Goal: Task Accomplishment & Management: Use online tool/utility

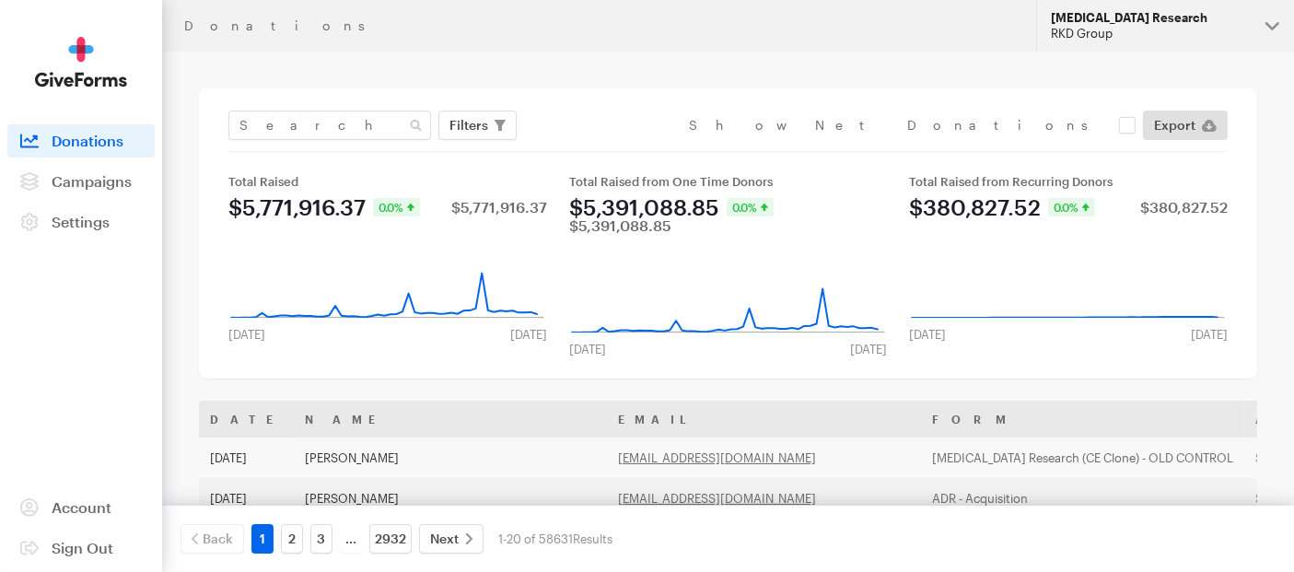
click at [1276, 23] on button "Alzheimer's Disease Research RKD Group" at bounding box center [1165, 26] width 258 height 52
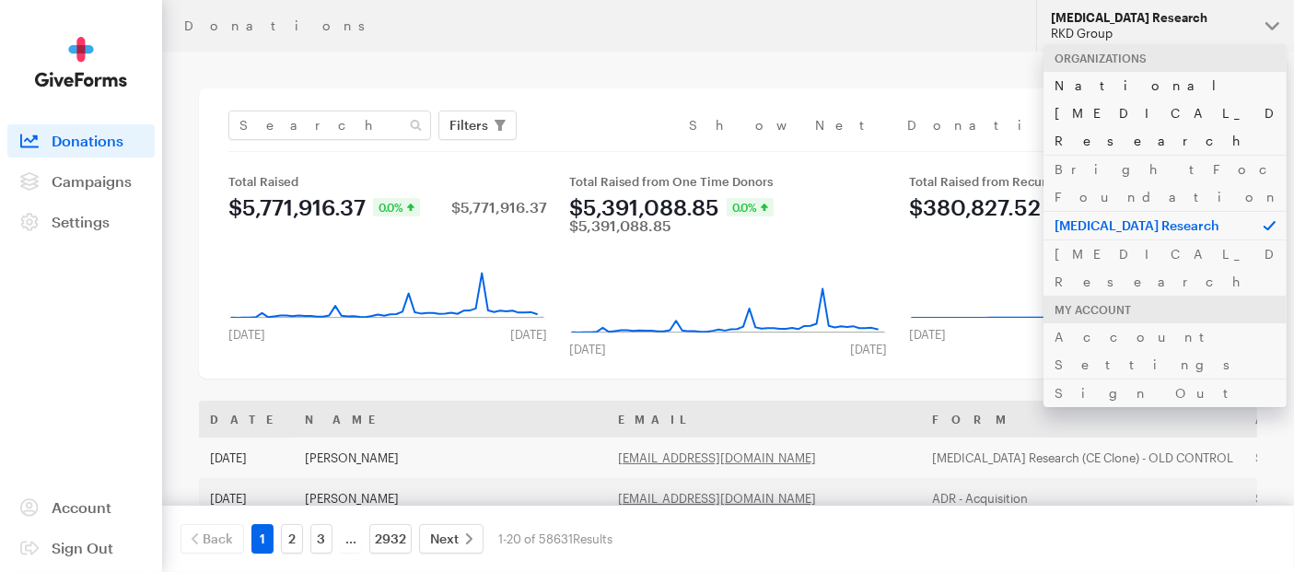
click at [1137, 88] on link "National [MEDICAL_DATA] Research" at bounding box center [1165, 113] width 243 height 84
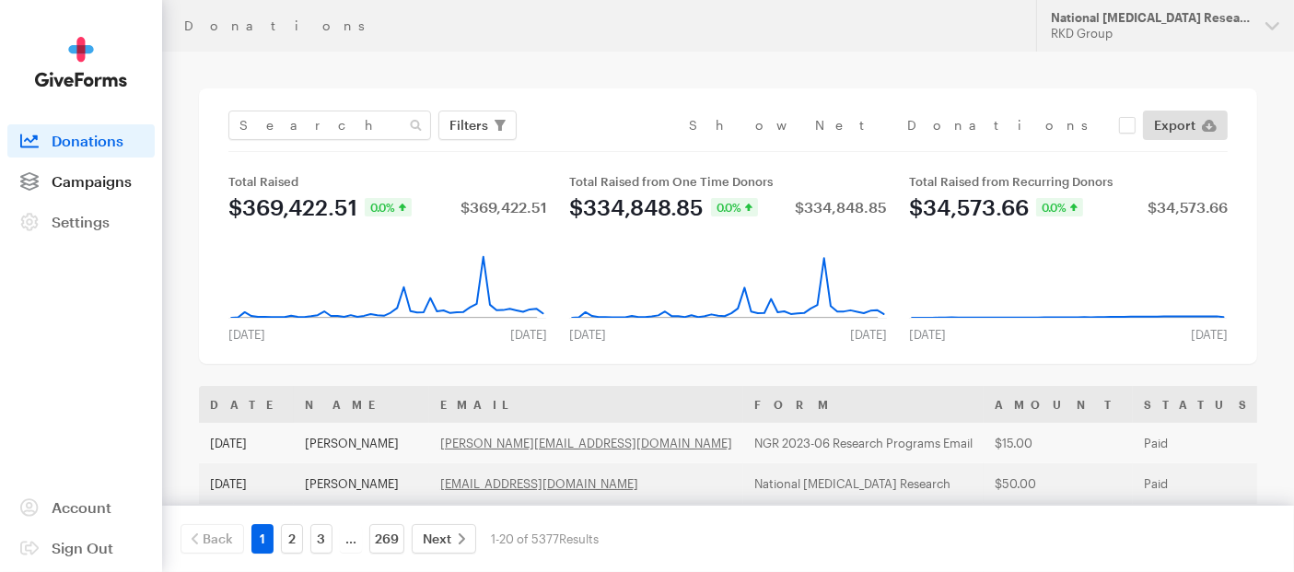
click at [77, 181] on span "Campaigns" at bounding box center [92, 181] width 80 height 18
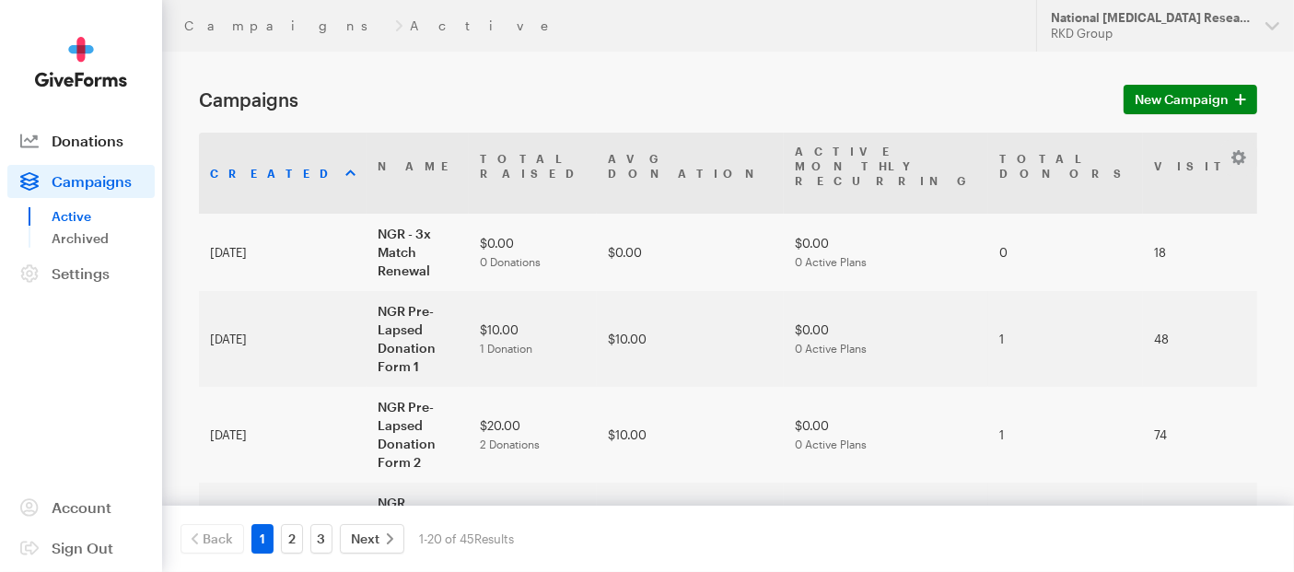
click at [70, 135] on span "Donations" at bounding box center [88, 141] width 72 height 18
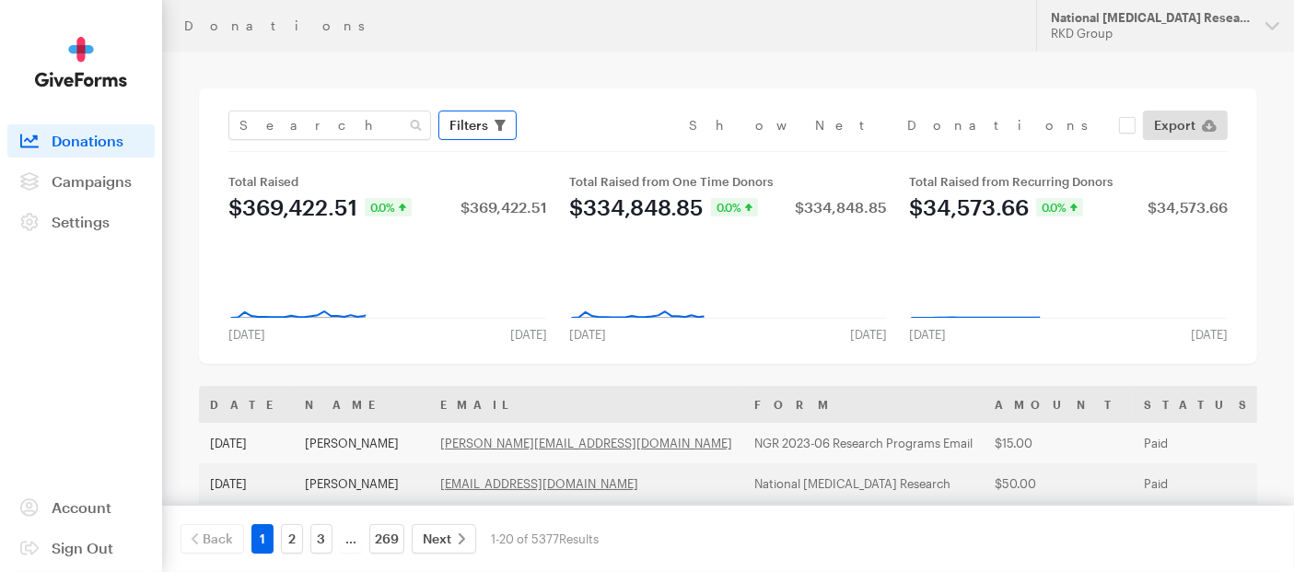
click at [481, 134] on span "Filters" at bounding box center [468, 125] width 39 height 22
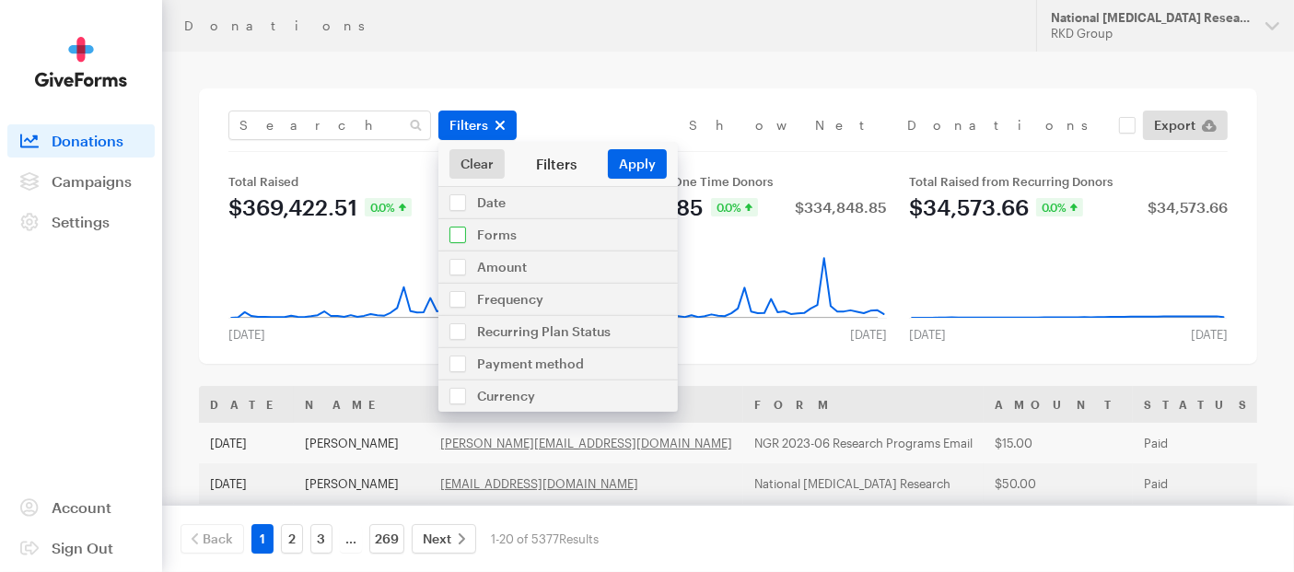
click at [470, 228] on input "checkbox" at bounding box center [557, 234] width 239 height 31
checkbox input "true"
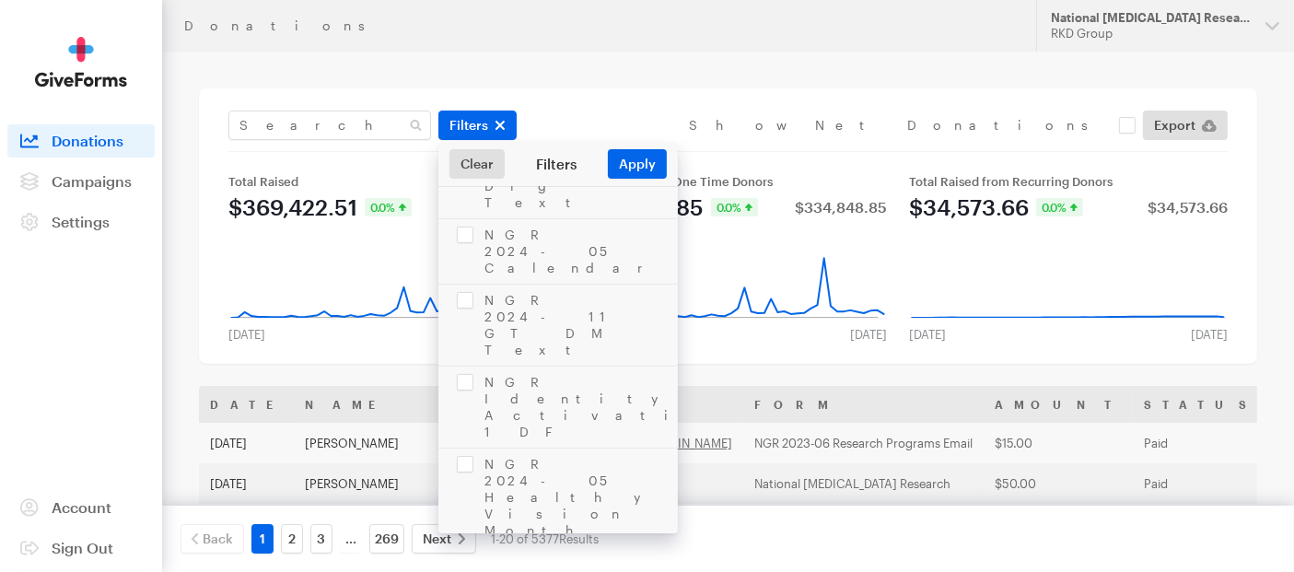
scroll to position [1828, 0]
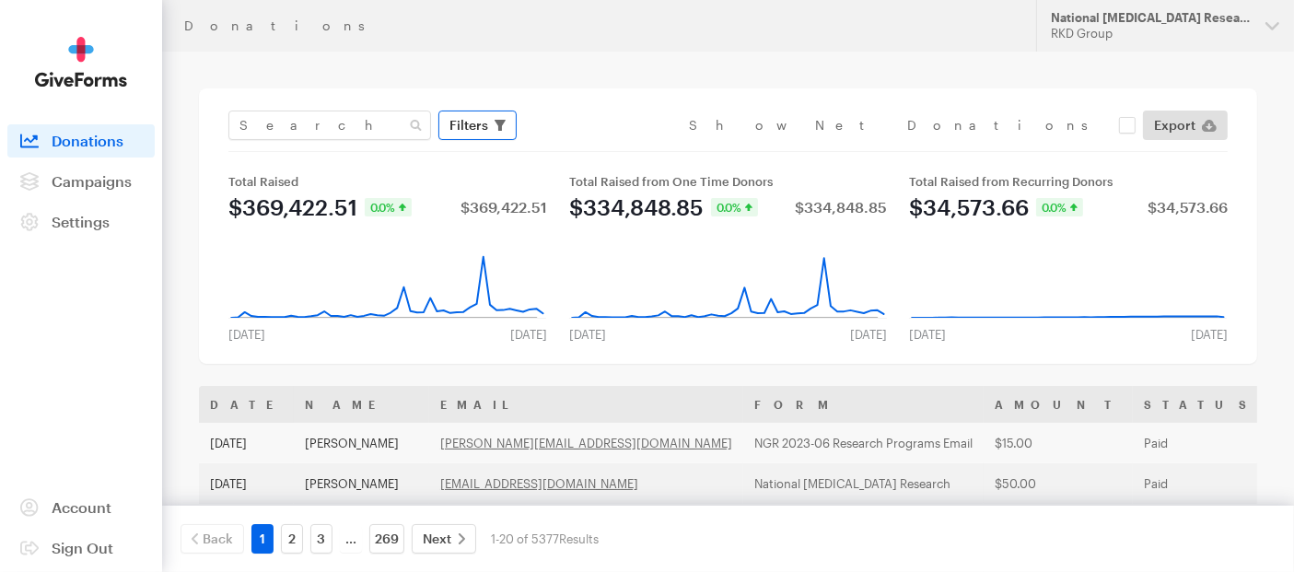
click at [460, 131] on span "Filters" at bounding box center [468, 125] width 39 height 22
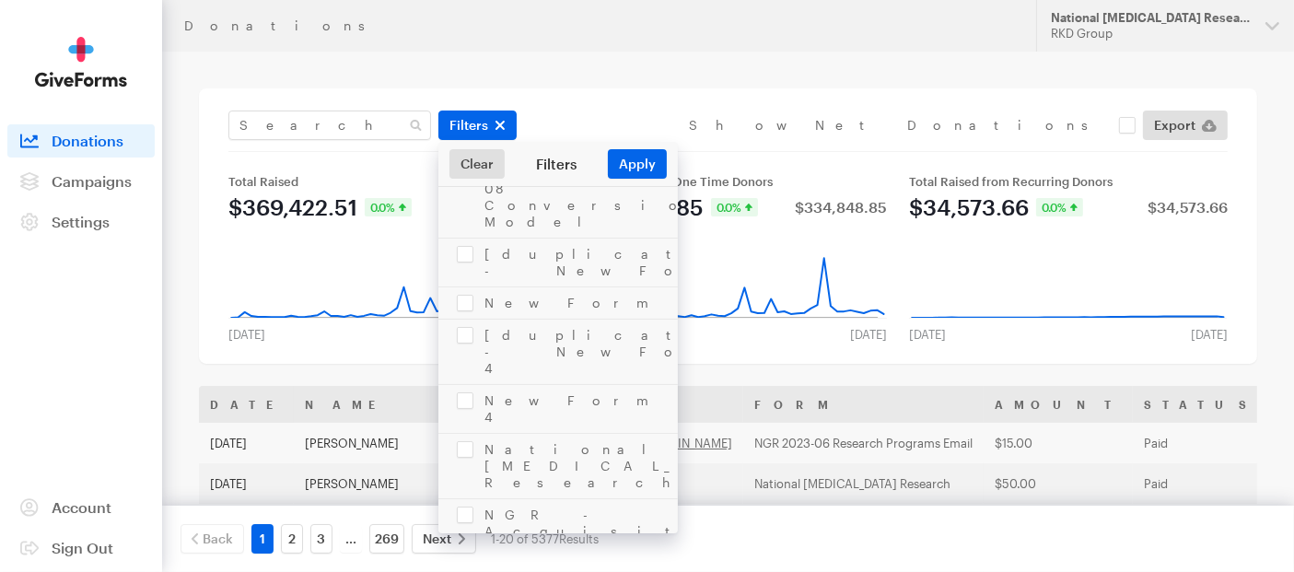
scroll to position [321, 0]
click at [473, 423] on input "checkbox" at bounding box center [557, 455] width 239 height 64
checkbox input "true"
click at [451, 198] on input "checkbox" at bounding box center [557, 202] width 239 height 31
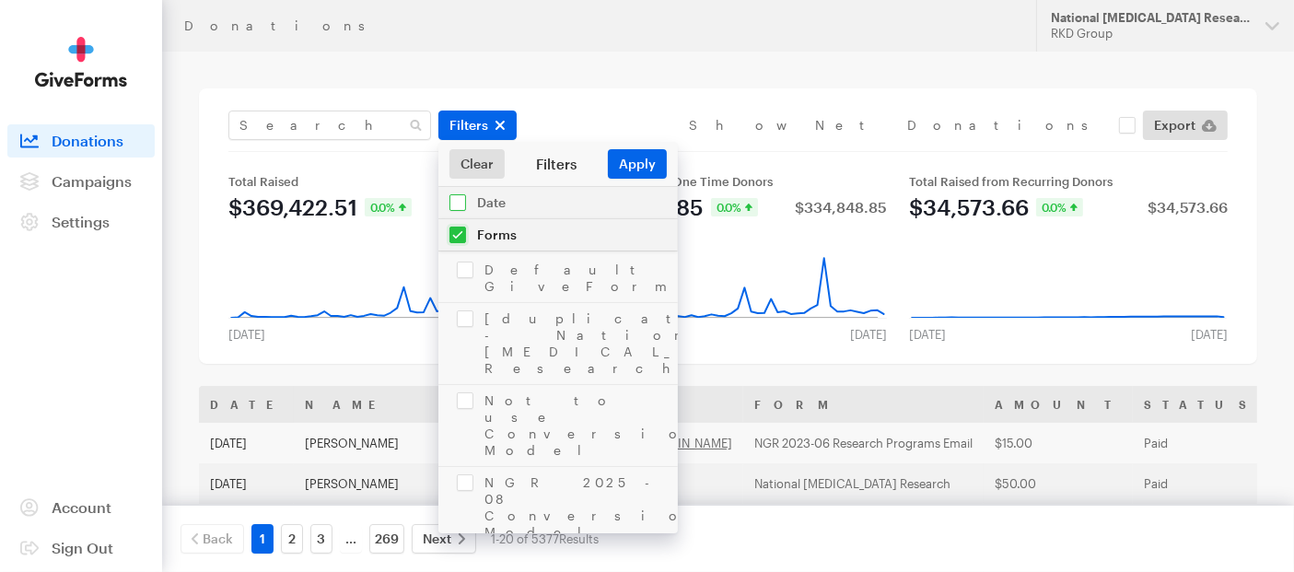
checkbox input "true"
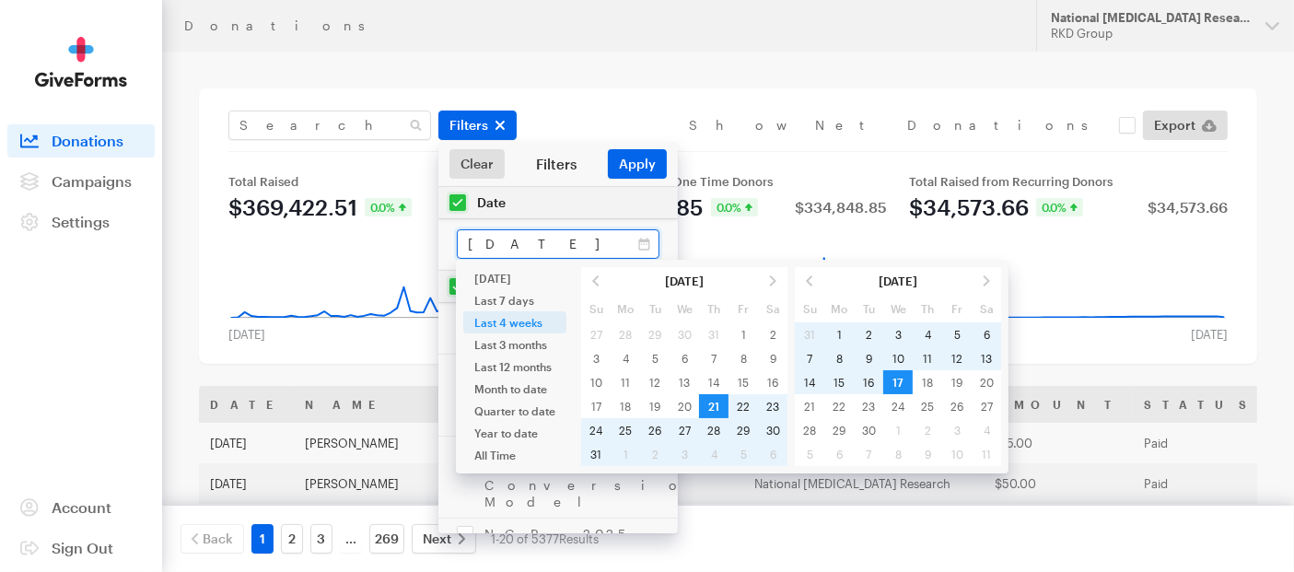
click at [513, 243] on input "Aug 21, 2025 - Sep 17, 2025" at bounding box center [558, 243] width 203 height 29
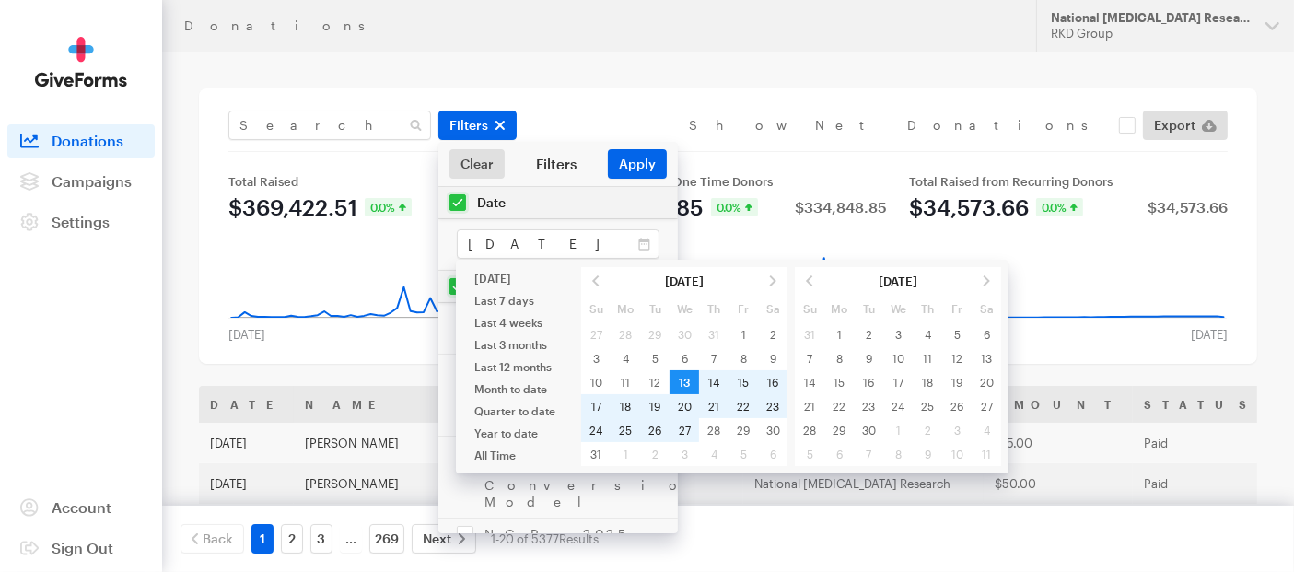
type input "Aug 13, 2025 - Aug 27, 2025"
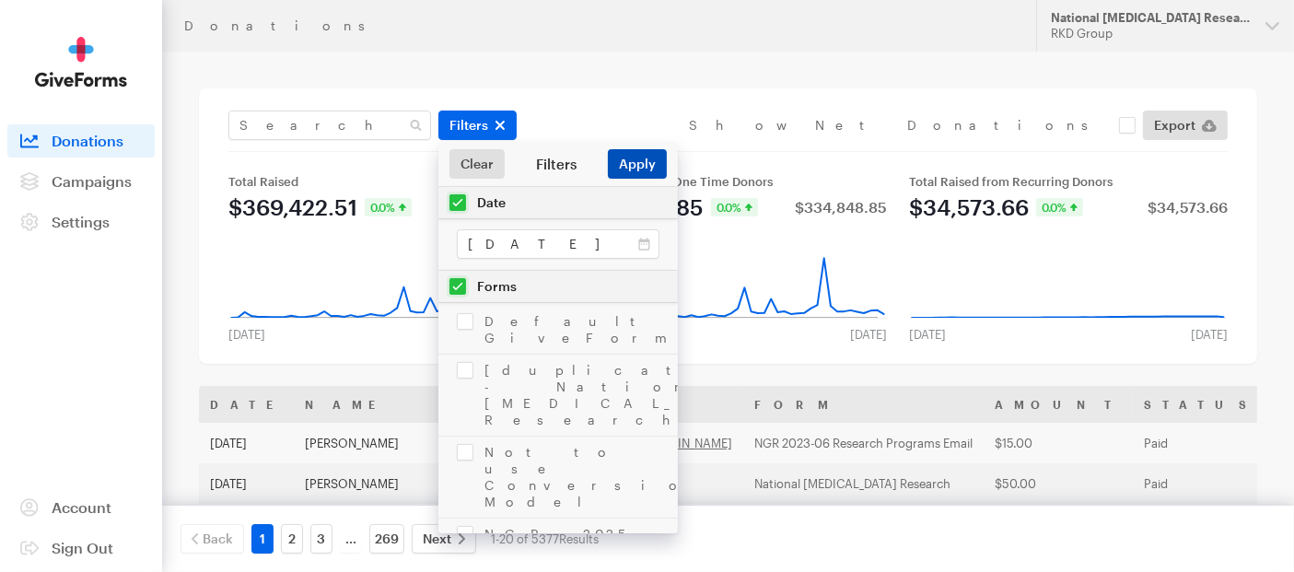
click at [638, 164] on button "Apply" at bounding box center [637, 163] width 59 height 29
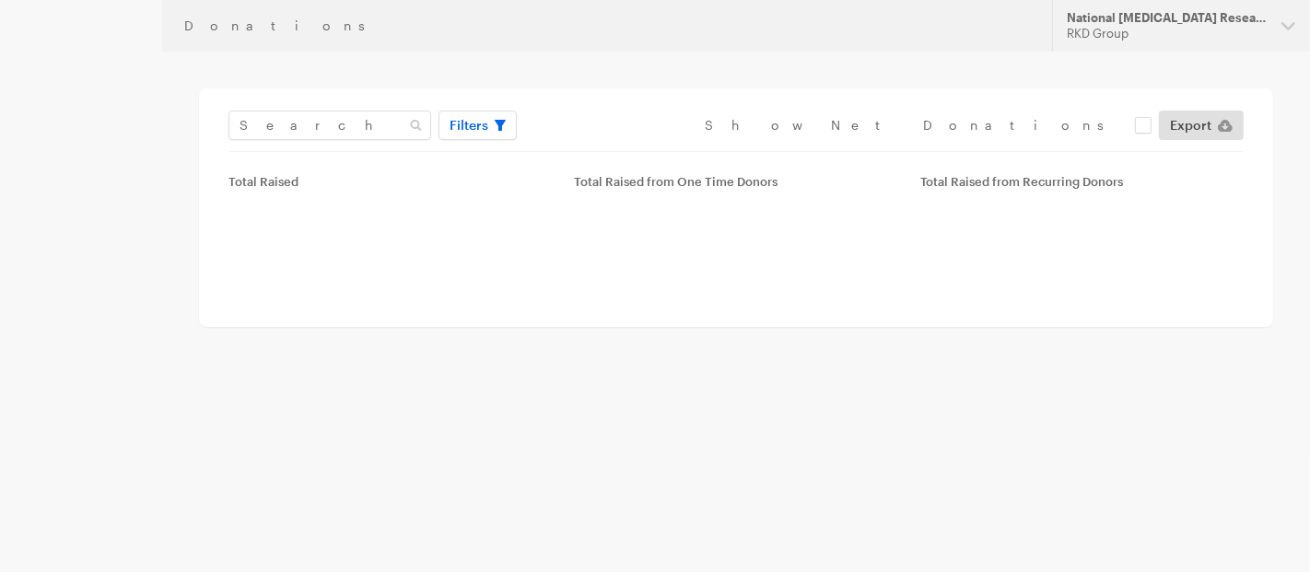
type input "[DATE] - [DATE]"
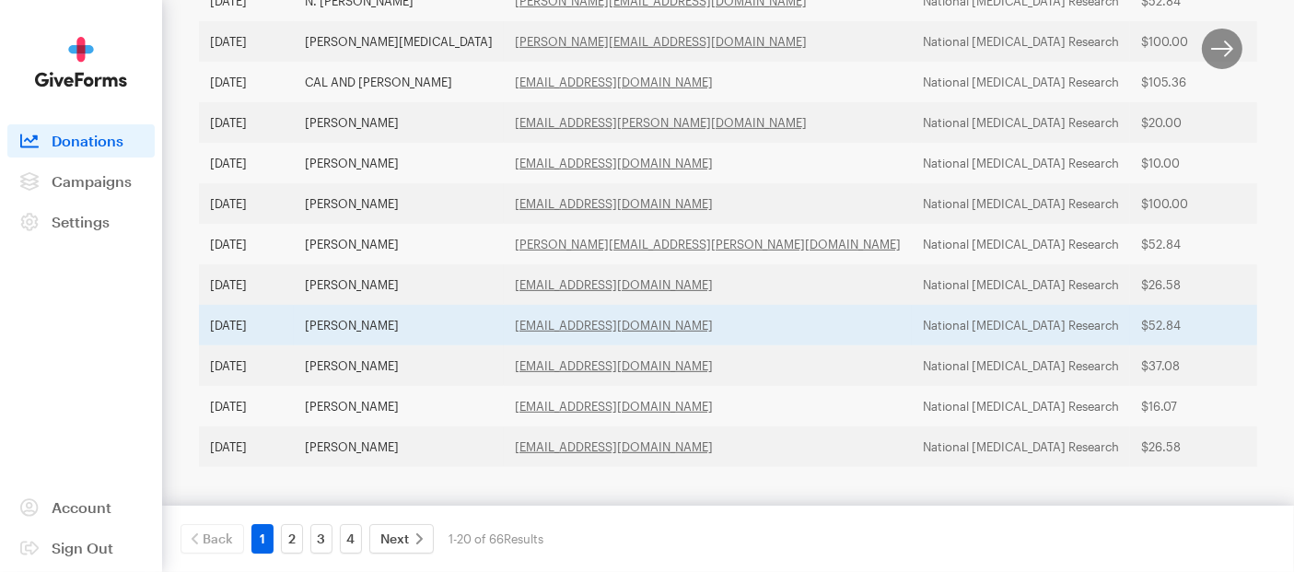
scroll to position [70, 0]
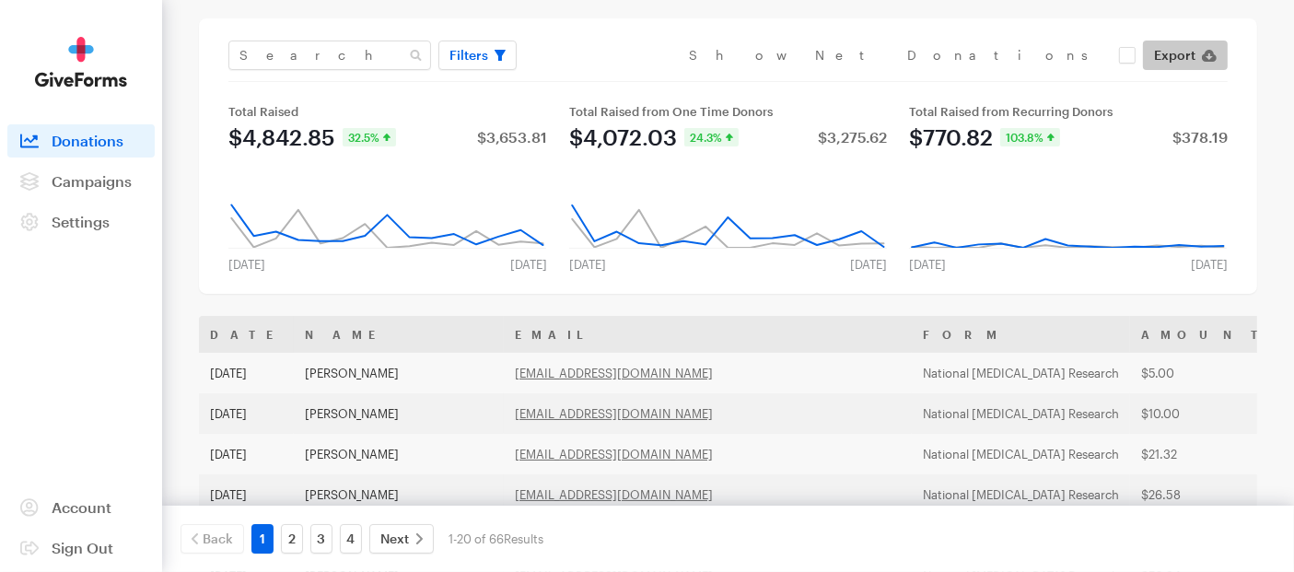
click at [1179, 52] on span "Export" at bounding box center [1174, 55] width 41 height 22
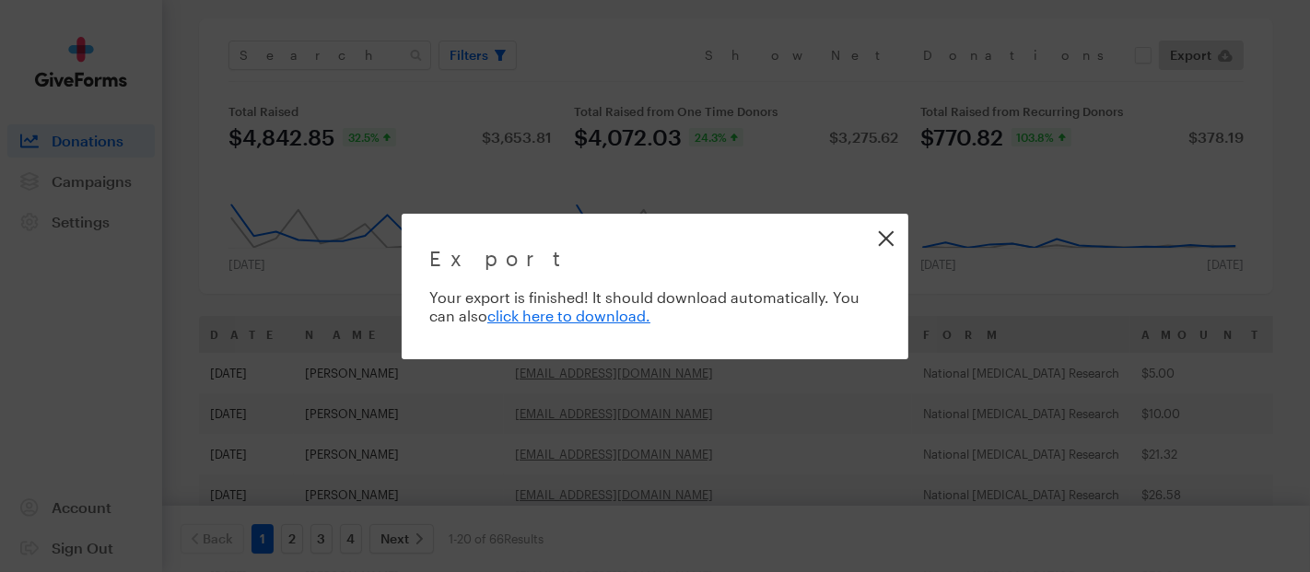
click at [886, 235] on link "Close" at bounding box center [885, 237] width 41 height 41
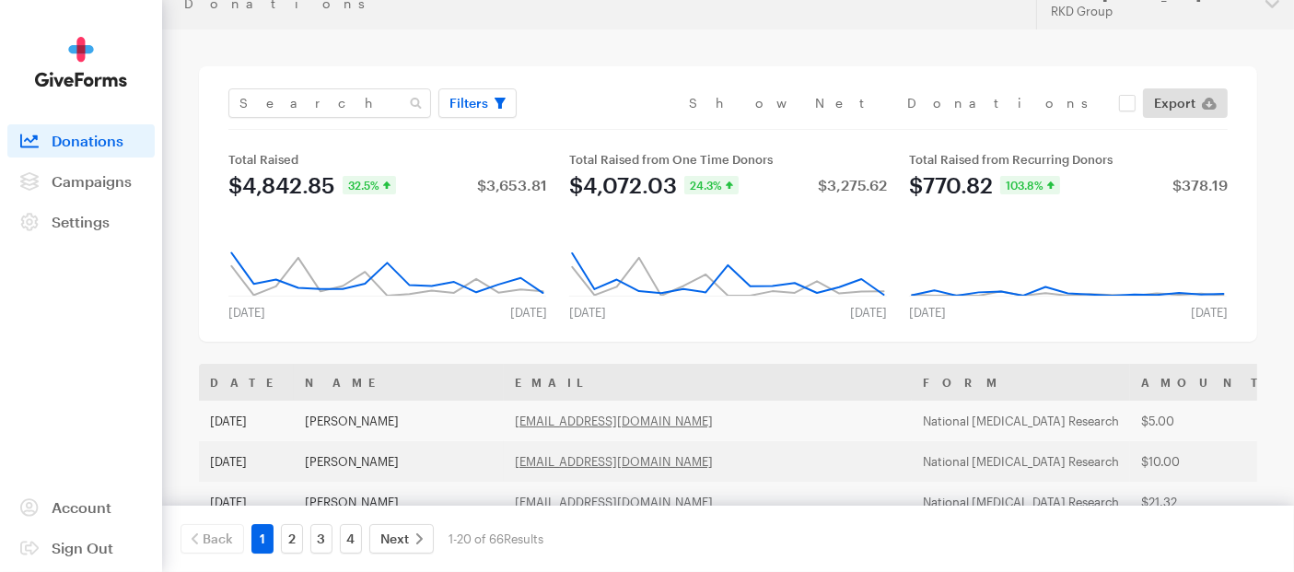
scroll to position [0, 0]
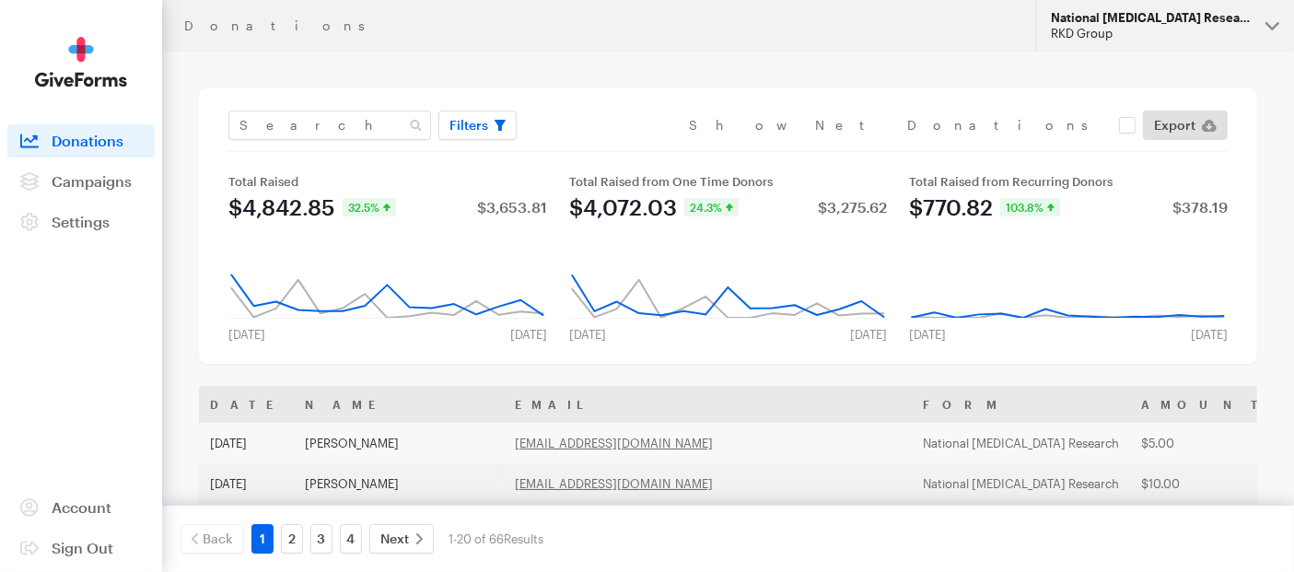
click at [1240, 19] on div "National [MEDICAL_DATA] Research" at bounding box center [1151, 18] width 200 height 16
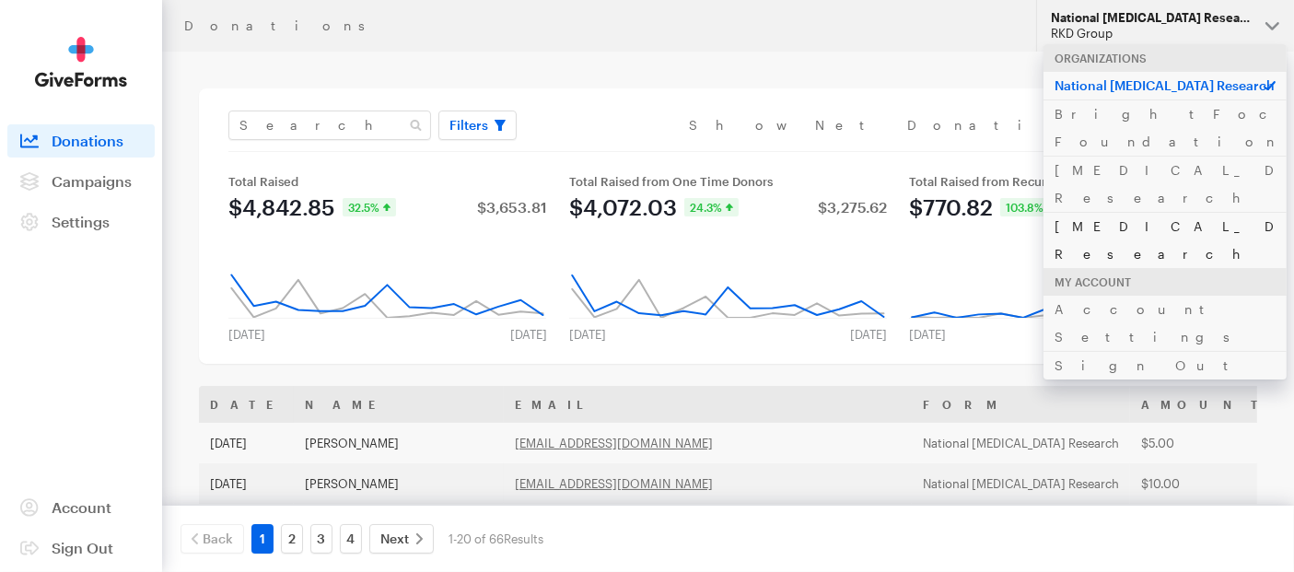
click at [1125, 212] on link "[MEDICAL_DATA] Research" at bounding box center [1165, 240] width 243 height 56
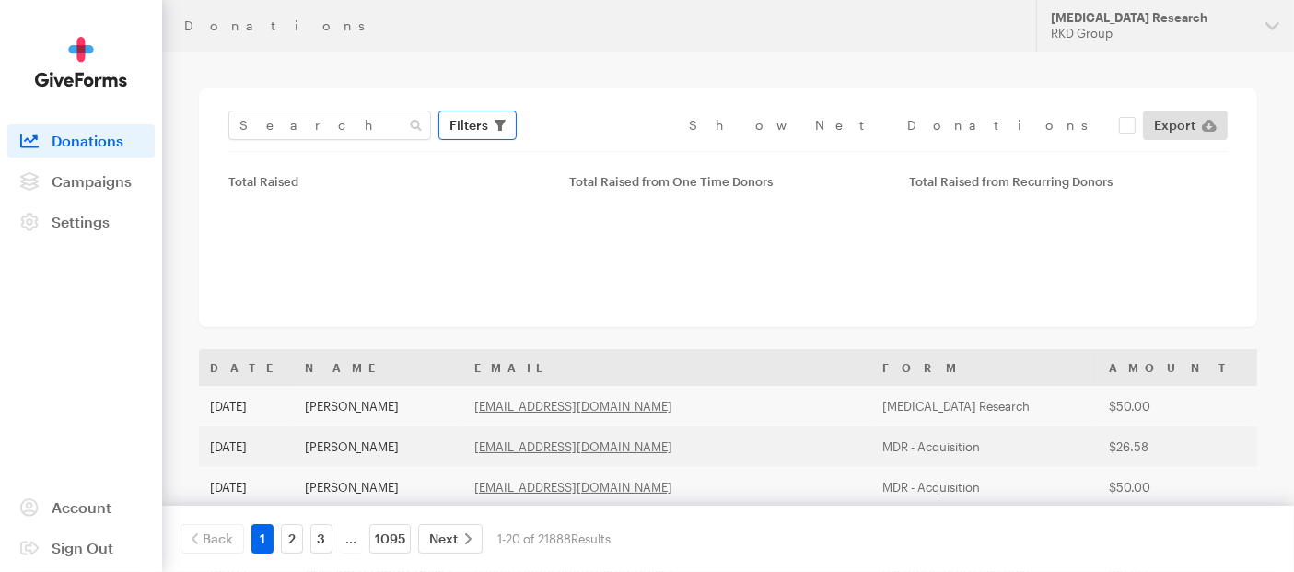
click at [473, 124] on span "Filters" at bounding box center [468, 125] width 39 height 22
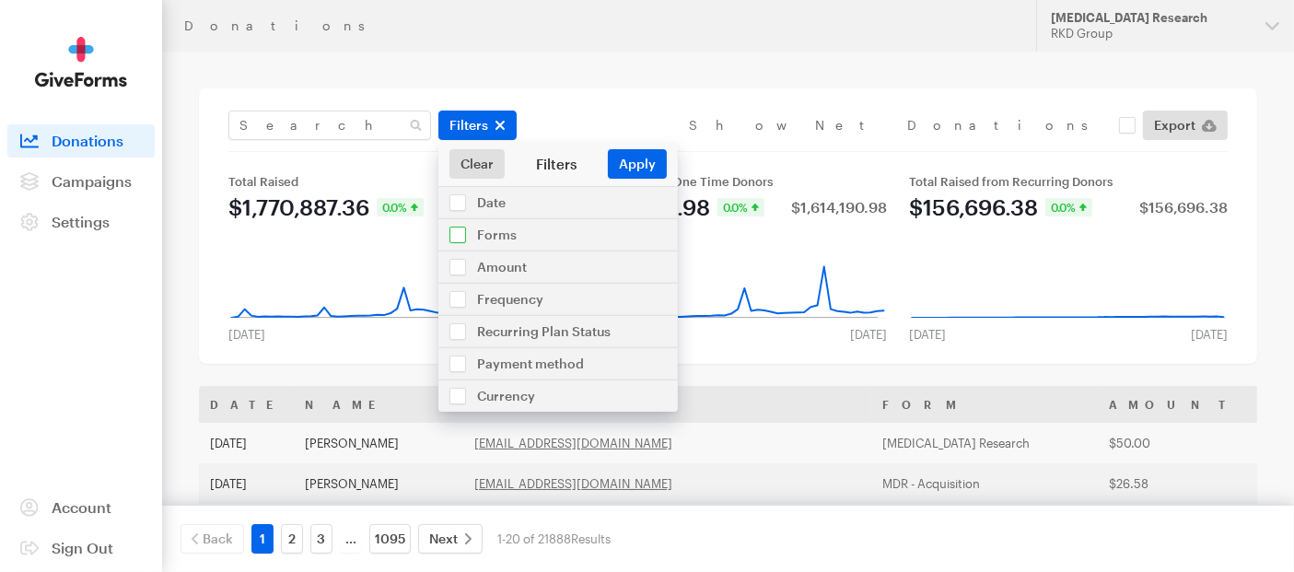
click at [452, 239] on input "checkbox" at bounding box center [557, 234] width 239 height 31
checkbox input "true"
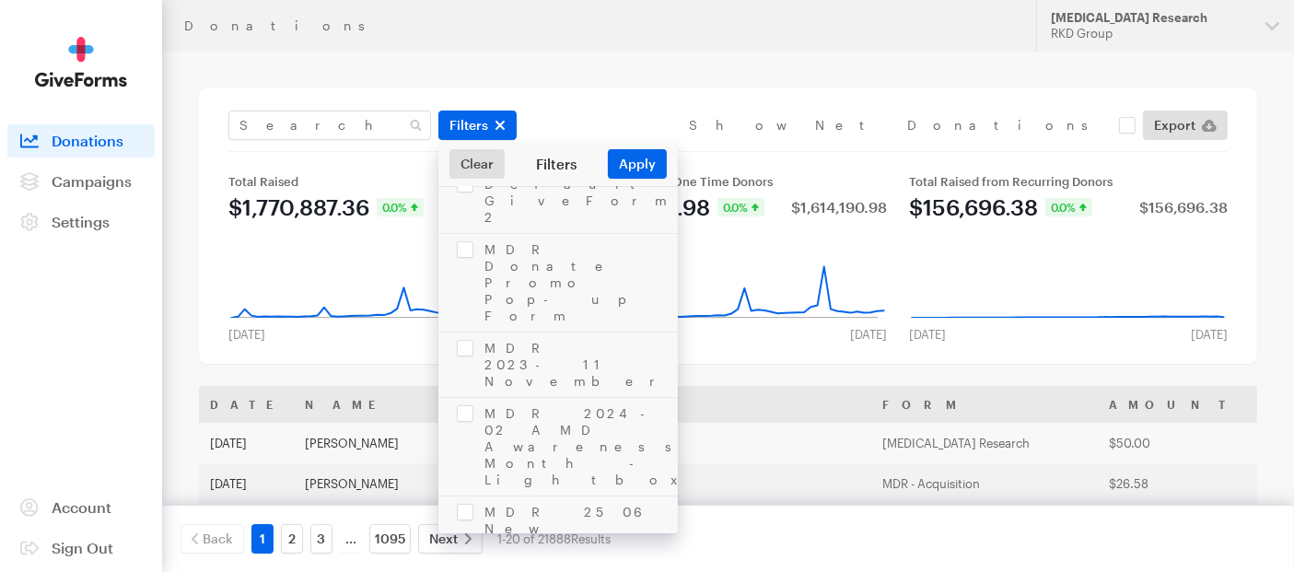
scroll to position [361, 0]
checkbox input "true"
click at [645, 159] on button "Apply" at bounding box center [637, 163] width 59 height 29
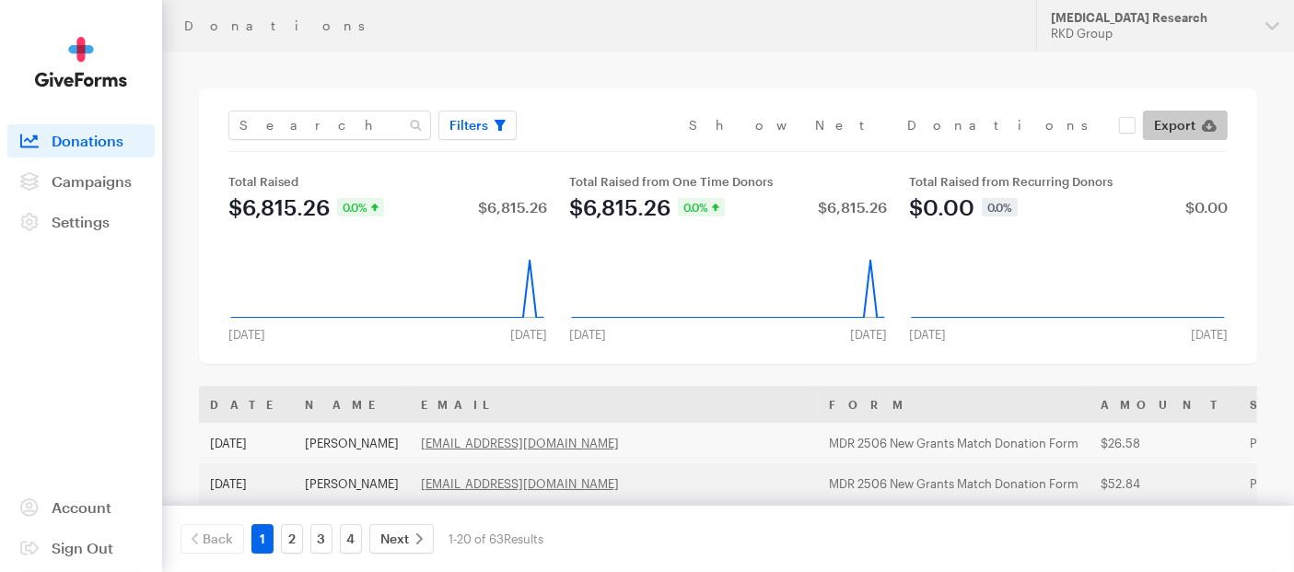
click at [1180, 125] on span "Export" at bounding box center [1174, 125] width 41 height 22
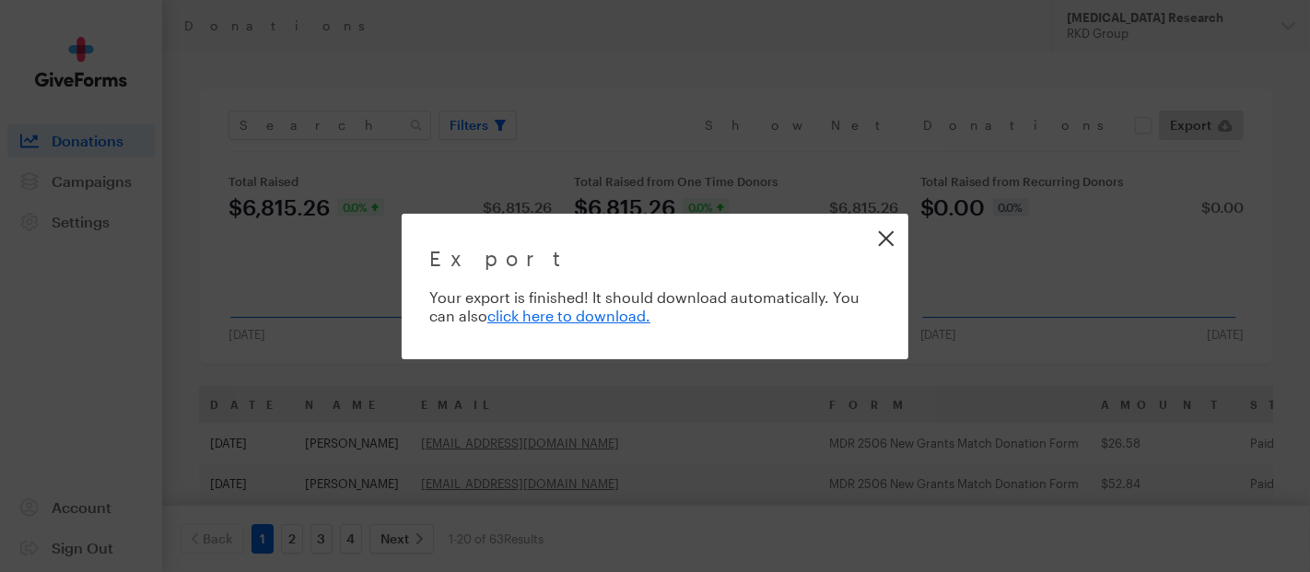
click at [889, 235] on link "Close" at bounding box center [885, 237] width 41 height 41
